Goal: Use online tool/utility: Utilize a website feature to perform a specific function

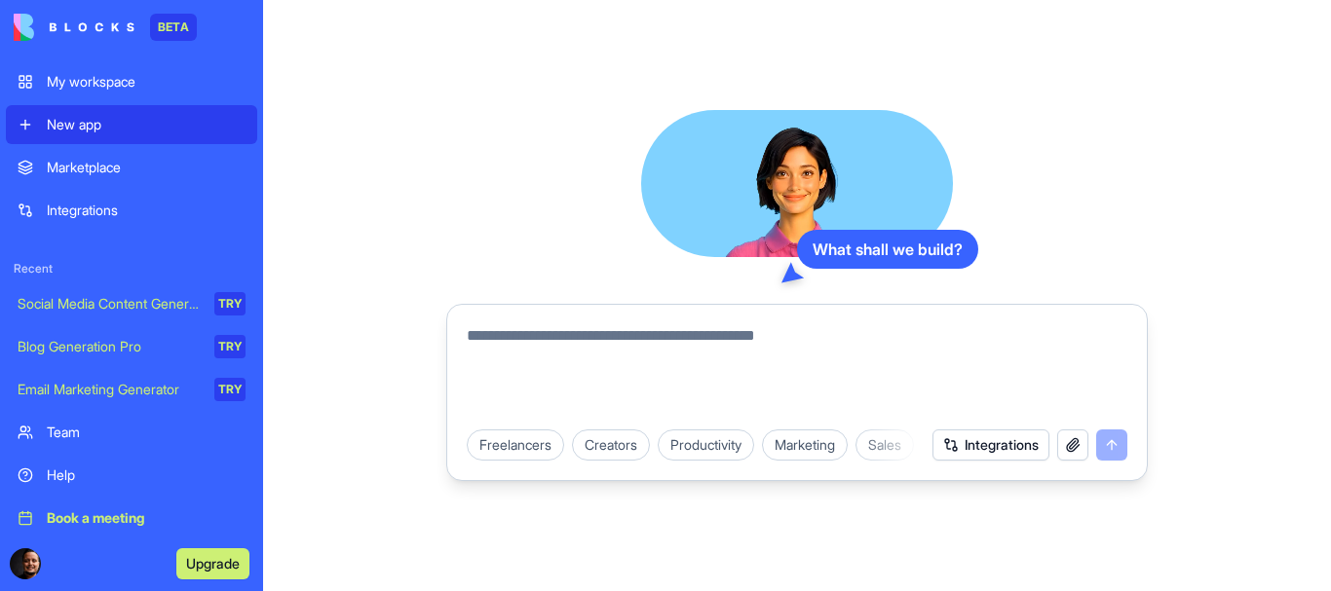
click at [159, 218] on div "Integrations" at bounding box center [146, 210] width 199 height 19
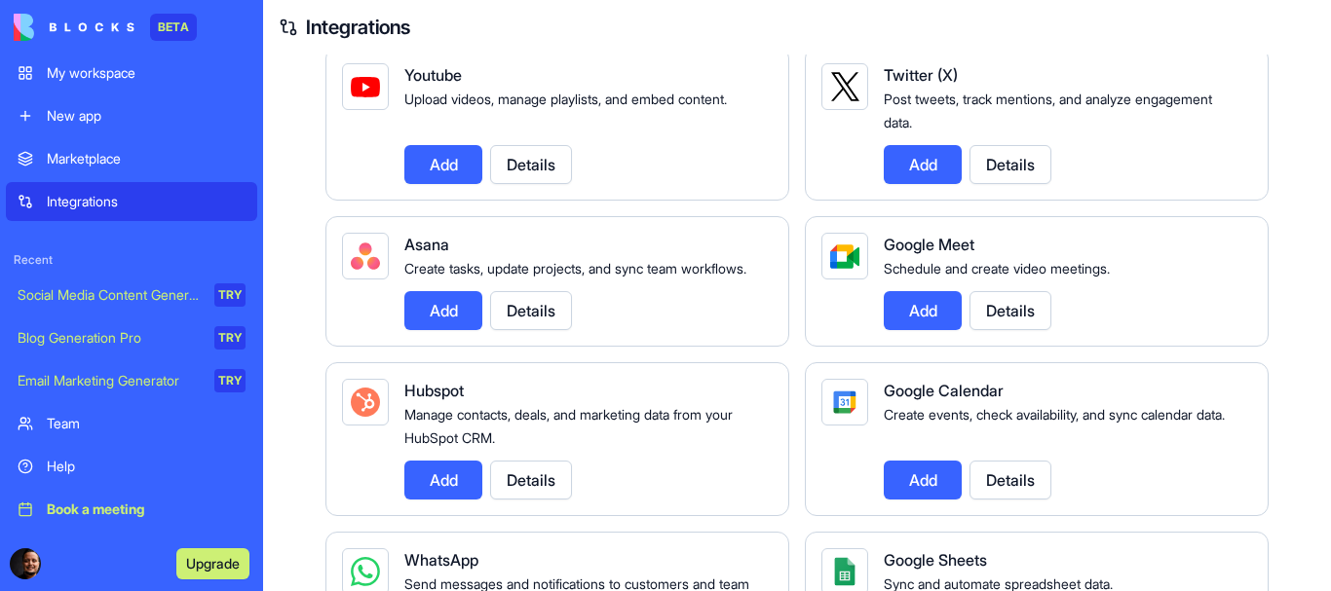
scroll to position [584, 0]
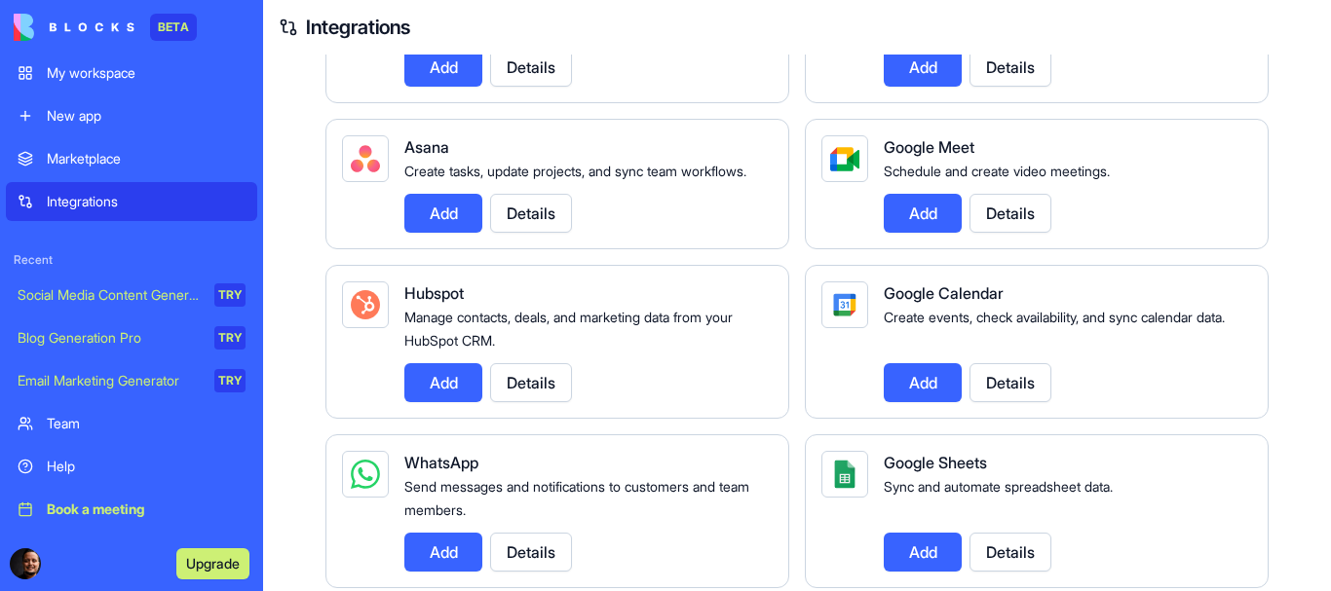
click at [181, 289] on div "Social Media Content Generator" at bounding box center [109, 294] width 183 height 19
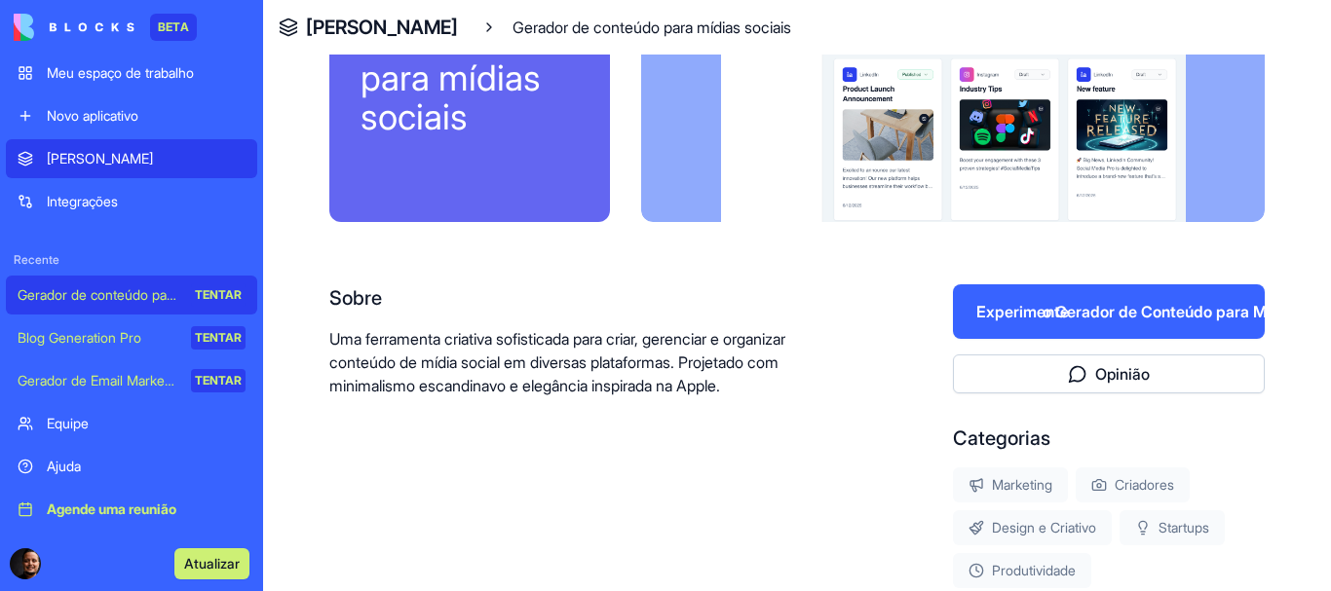
scroll to position [328, 0]
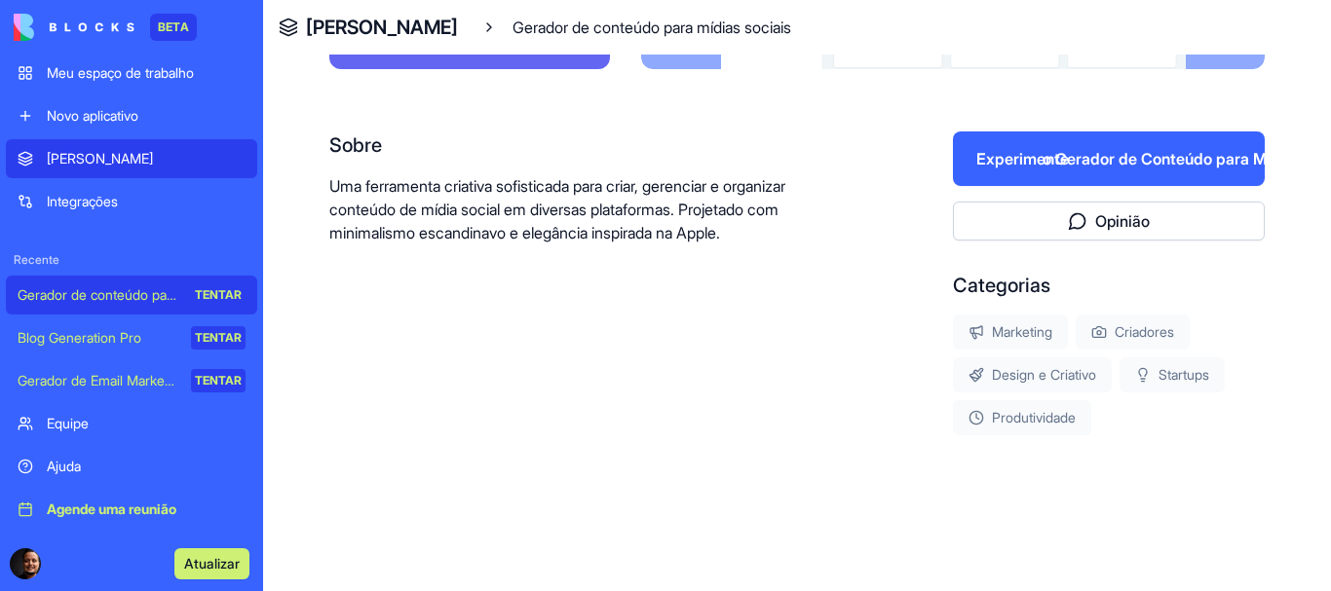
click at [124, 330] on font "Blog Generation Pro" at bounding box center [80, 337] width 124 height 17
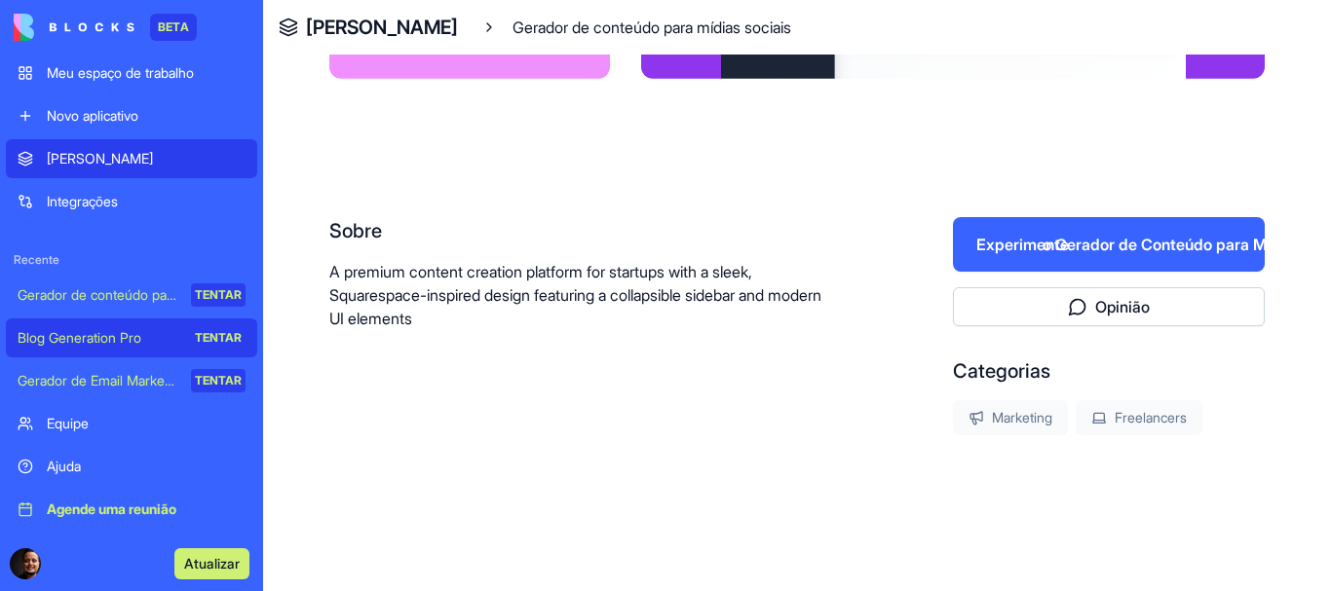
scroll to position [243, 0]
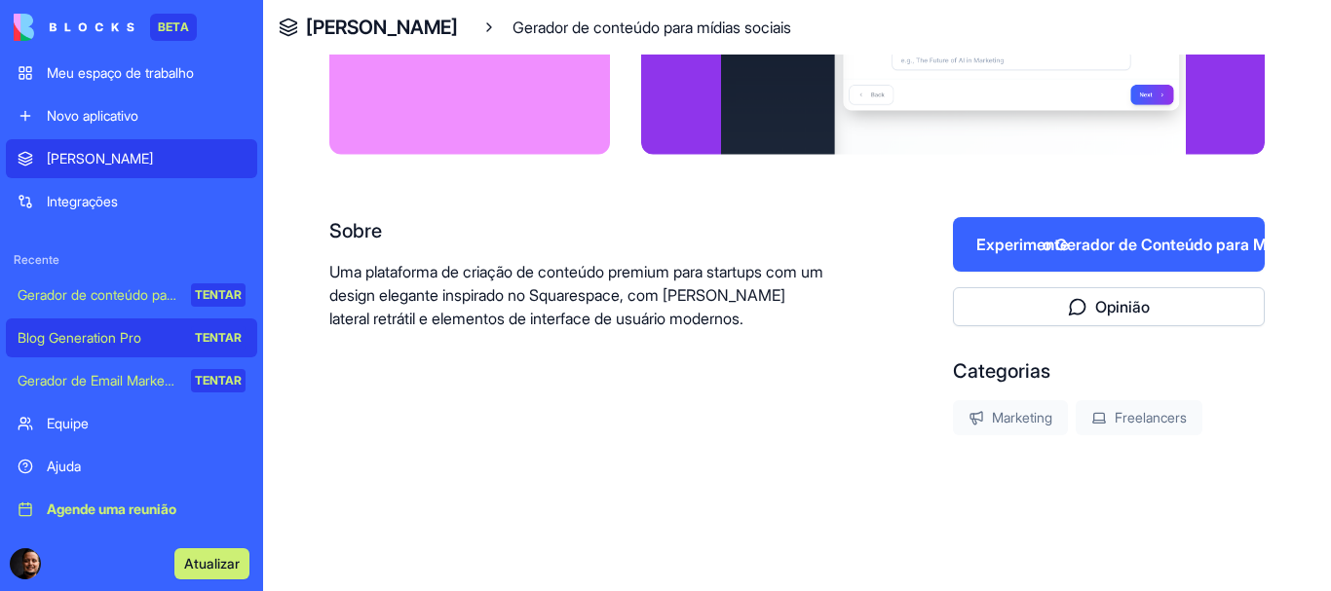
click at [122, 293] on font "Gerador de conteúdo para mídias sociais" at bounding box center [142, 294] width 248 height 17
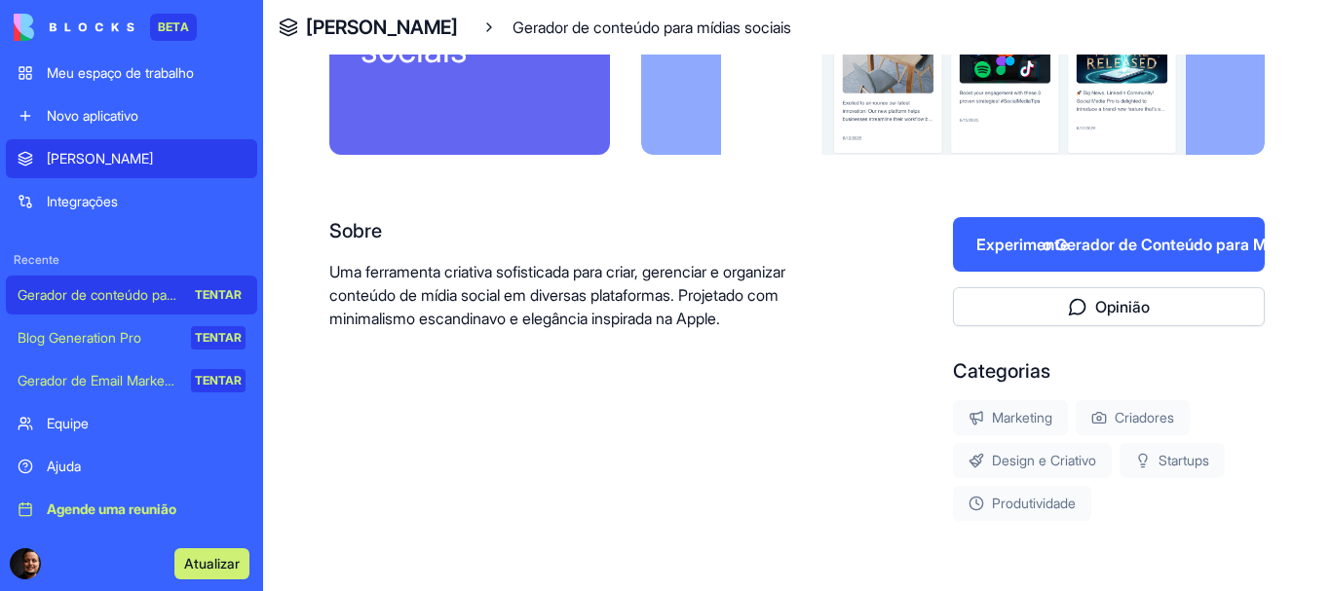
scroll to position [223, 0]
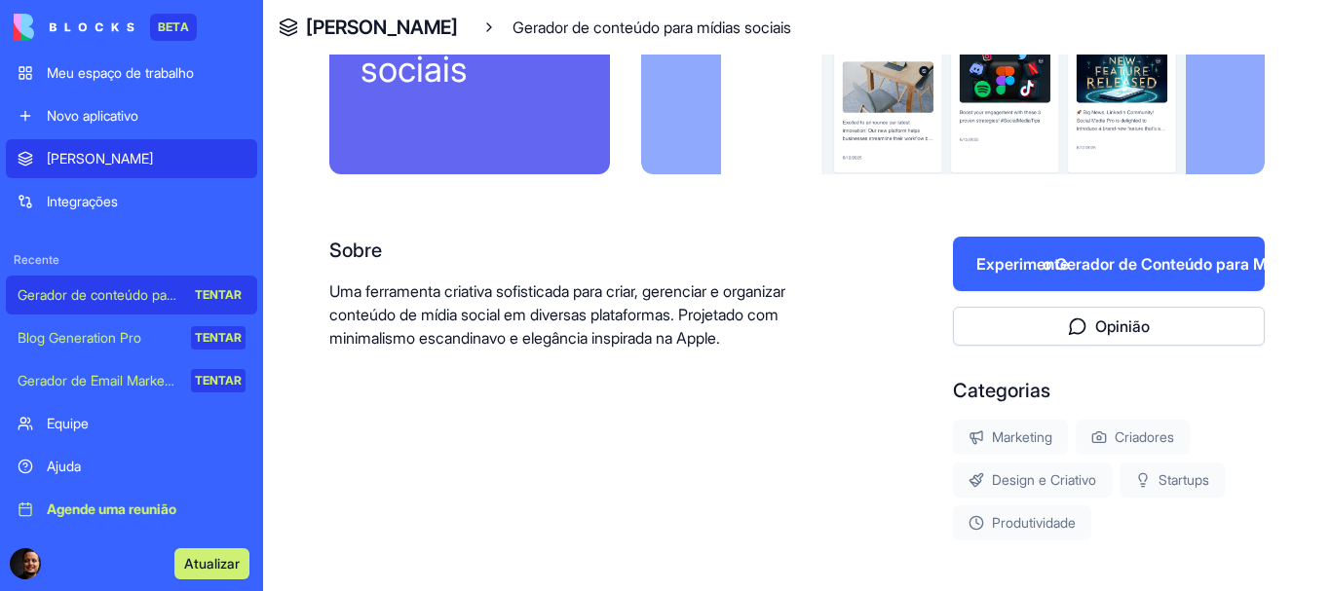
click at [1101, 251] on button "Experimente o Gerador de Conteúdo para Mídias Sociais" at bounding box center [1109, 264] width 312 height 55
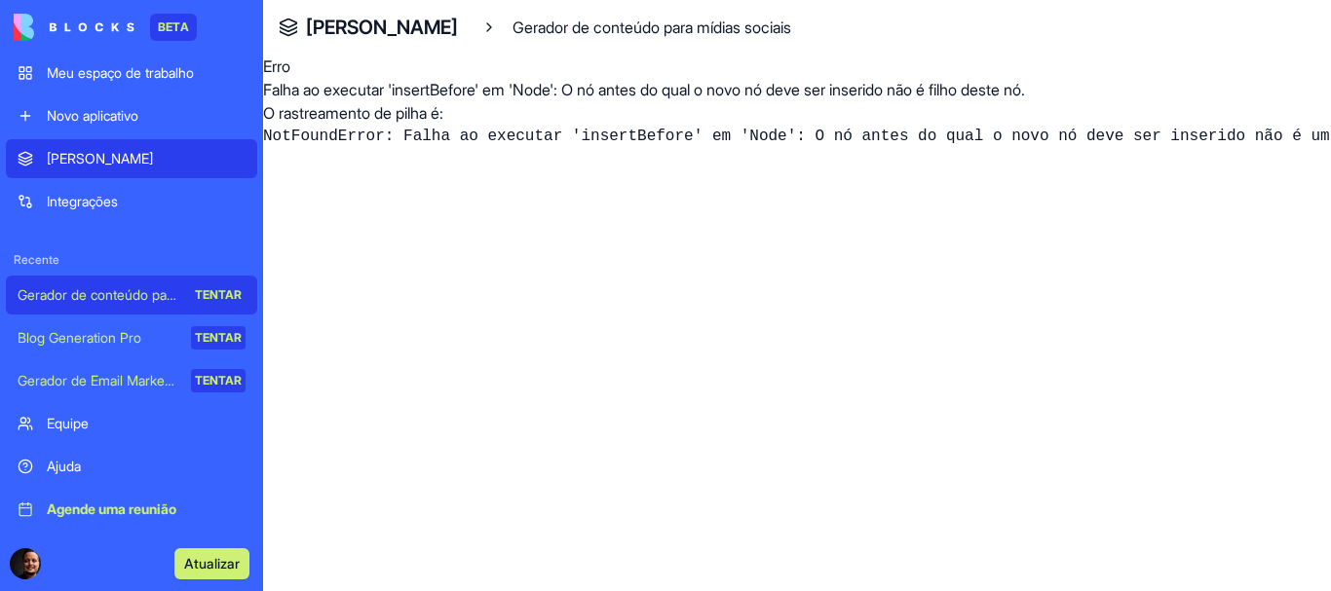
scroll to position [726, 0]
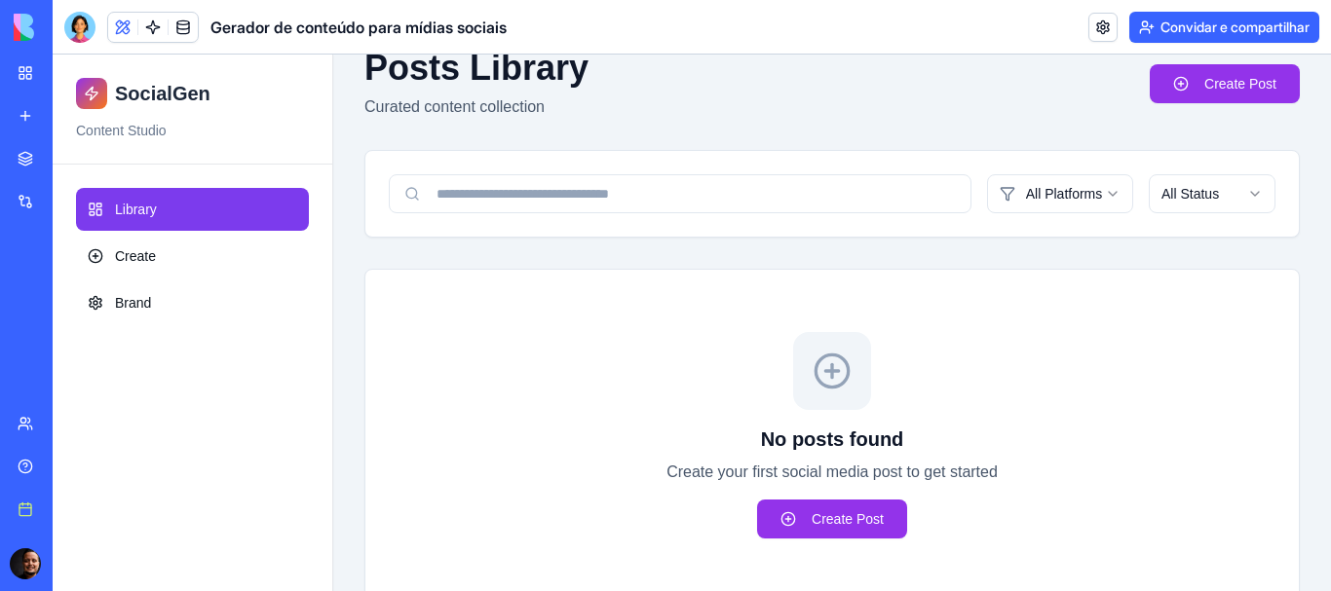
scroll to position [163, 0]
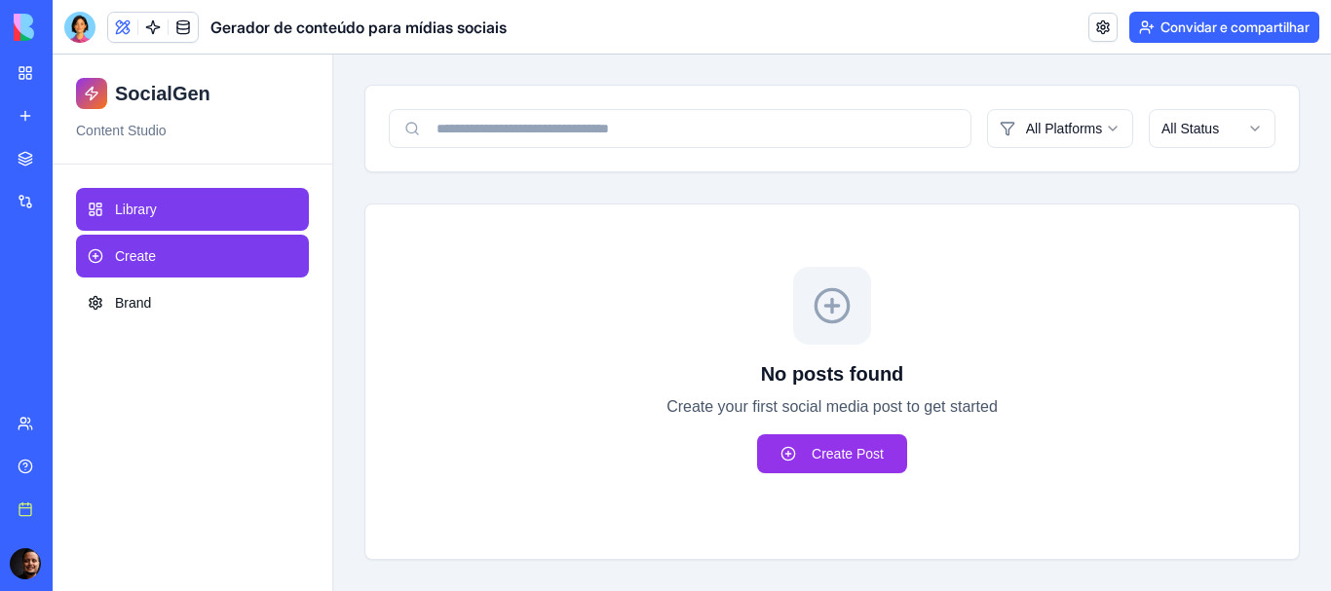
click at [164, 255] on link "Create" at bounding box center [192, 256] width 233 height 43
